Goal: Transaction & Acquisition: Obtain resource

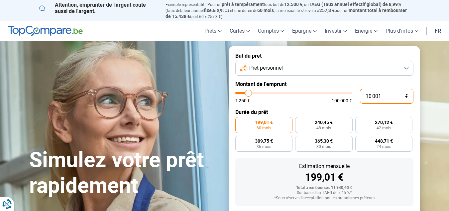
drag, startPoint x: 399, startPoint y: 100, endPoint x: 334, endPoint y: 94, distance: 65.2
click at [333, 95] on div "10 001 € 1 250 € 100 000 €" at bounding box center [325, 96] width 178 height 15
type input "10000"
radio input "true"
type input "2"
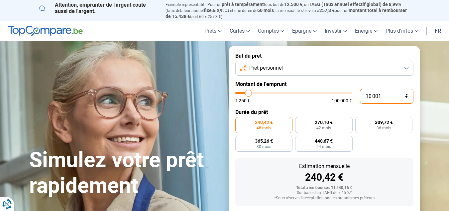
type input "1250"
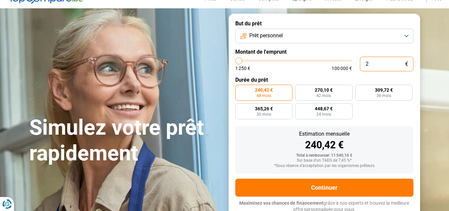
type input "20"
type input "1250"
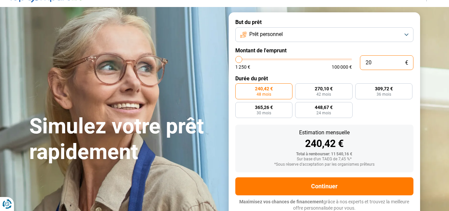
type input "200"
type input "1250"
type input "2 000"
type input "2000"
radio input "true"
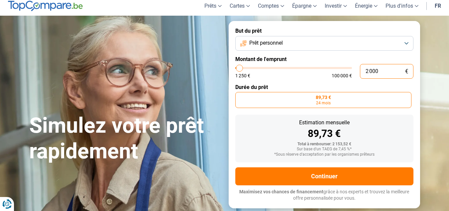
scroll to position [15, 0]
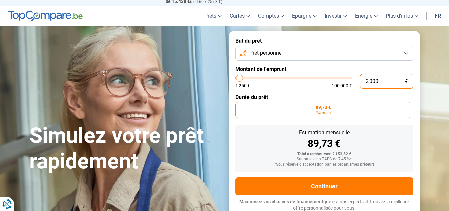
type input "2 000"
click at [307, 112] on label "89,73 € 24 mois" at bounding box center [324, 110] width 176 height 16
click at [240, 106] on input "89,73 € 24 mois" at bounding box center [238, 104] width 4 height 4
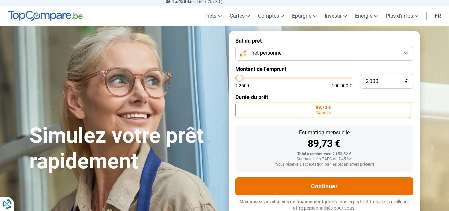
click at [315, 186] on button "Continuer" at bounding box center [325, 186] width 178 height 18
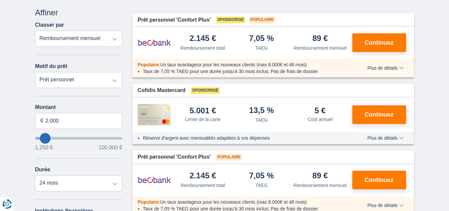
scroll to position [77, 0]
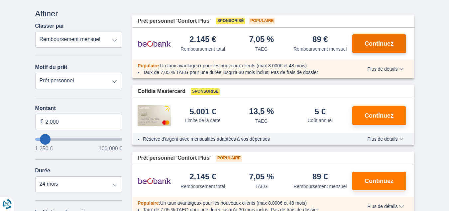
click at [395, 36] on button "Continuez" at bounding box center [380, 43] width 54 height 19
